Goal: Task Accomplishment & Management: Manage account settings

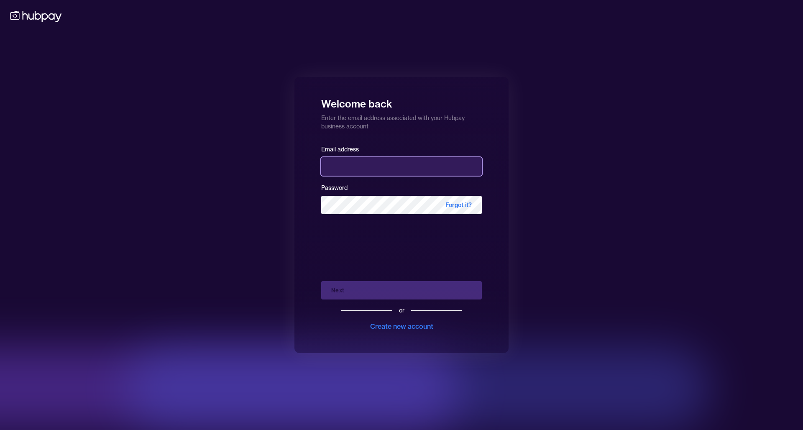
type input "**********"
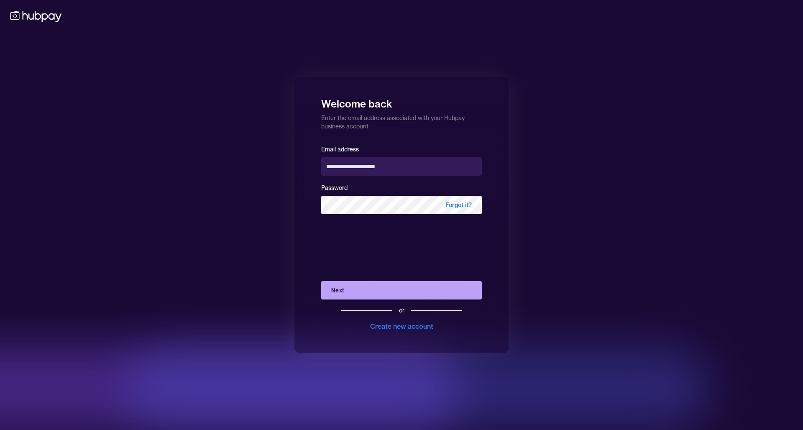
click at [402, 289] on button "Next" at bounding box center [401, 290] width 161 height 18
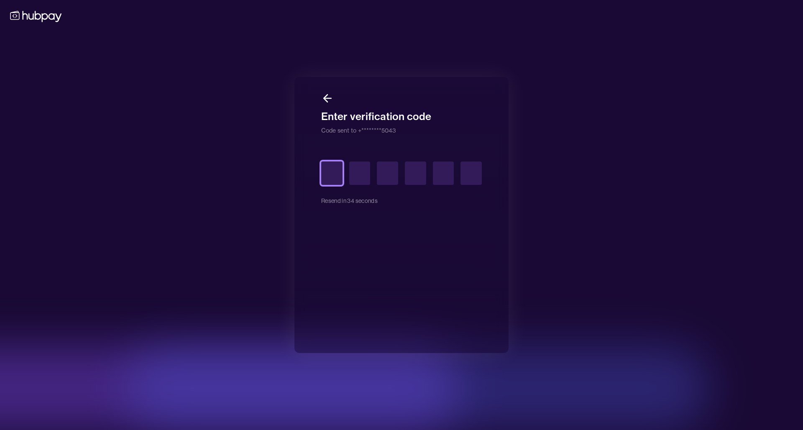
type input "*"
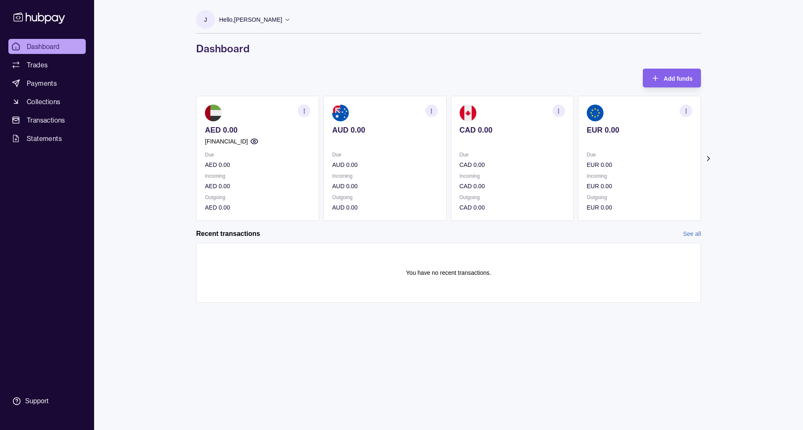
click at [304, 112] on icon "button" at bounding box center [304, 111] width 6 height 6
click at [242, 132] on link "View account details" at bounding box center [246, 131] width 53 height 9
click at [258, 110] on link "View transactions" at bounding box center [243, 110] width 46 height 9
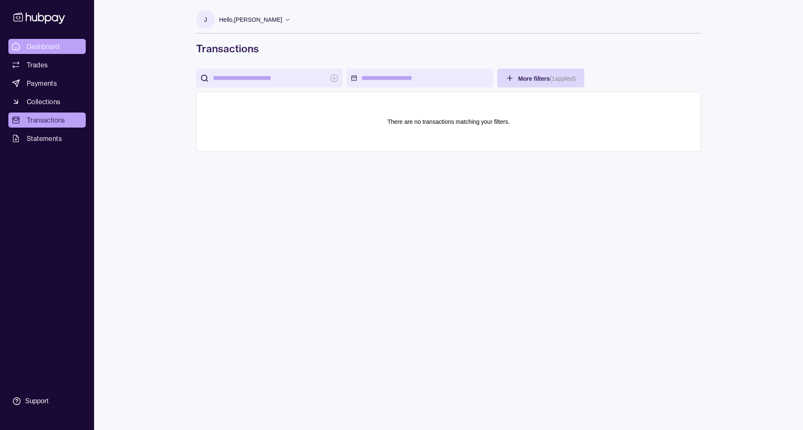
click at [44, 47] on span "Dashboard" at bounding box center [43, 46] width 33 height 10
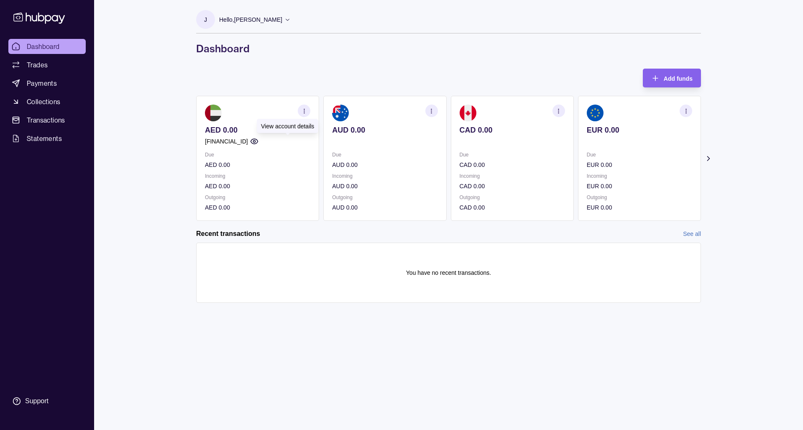
click at [258, 141] on icon "button" at bounding box center [254, 141] width 8 height 8
click at [304, 110] on icon "button" at bounding box center [304, 111] width 6 height 6
click at [262, 127] on link "View account details" at bounding box center [246, 131] width 53 height 9
